Goal: Task Accomplishment & Management: Complete application form

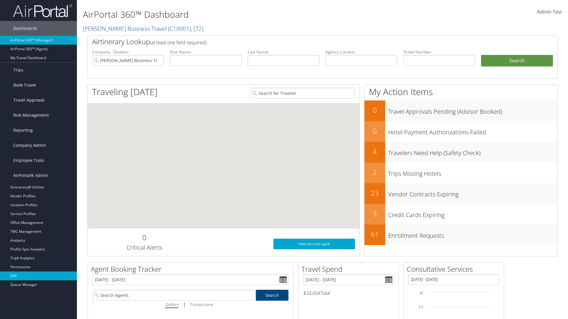
click at [38, 276] on link "SAP" at bounding box center [38, 276] width 77 height 9
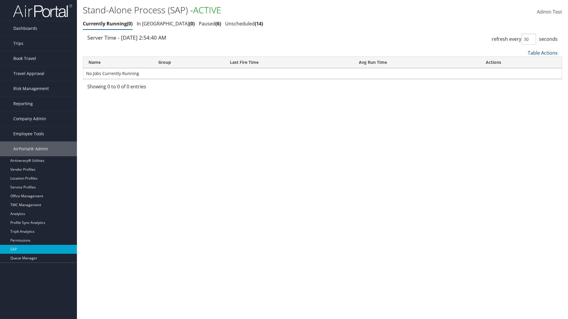
click at [542, 53] on link "Table Actions" at bounding box center [542, 53] width 30 height 7
click at [522, 72] on link "New Record" at bounding box center [523, 72] width 78 height 10
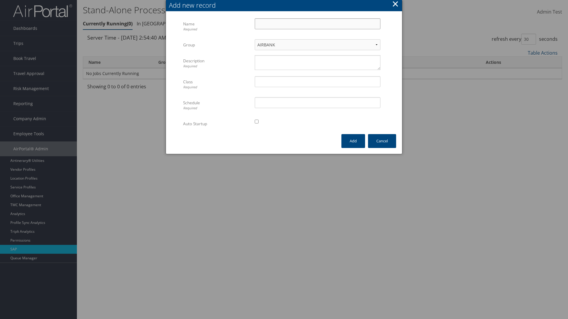
click at [317, 24] on input "Name Required" at bounding box center [318, 23] width 126 height 11
type input "ProfileImportJob"
click at [317, 63] on textarea "Description Required" at bounding box center [318, 62] width 126 height 15
type textarea "Test"
click at [317, 82] on input "Class Required" at bounding box center [318, 81] width 126 height 11
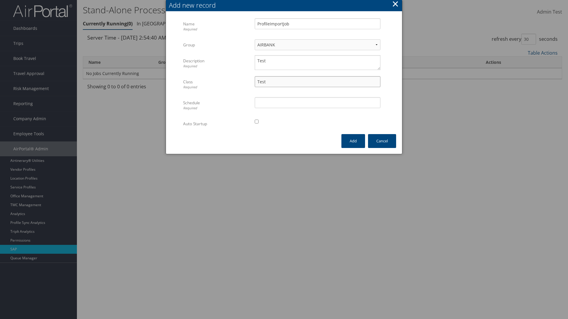
type input "Test"
click at [317, 103] on input "Schedule Required" at bounding box center [318, 102] width 126 height 11
type input "Test"
click at [256, 121] on input "checkbox" at bounding box center [257, 122] width 4 height 4
checkbox input "true"
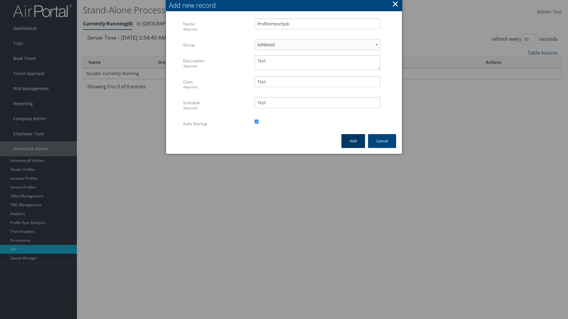
click at [353, 141] on button "Add" at bounding box center [353, 141] width 24 height 14
